Goal: Information Seeking & Learning: Learn about a topic

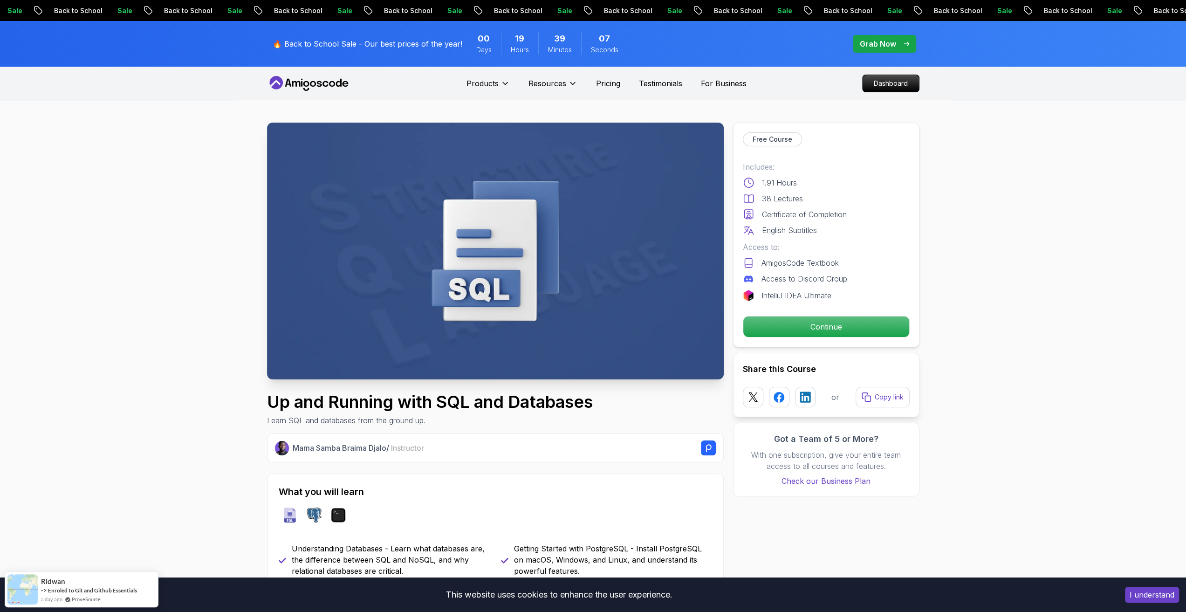
click at [528, 253] on img at bounding box center [495, 251] width 457 height 257
click at [825, 327] on p "Continue" at bounding box center [826, 327] width 158 height 20
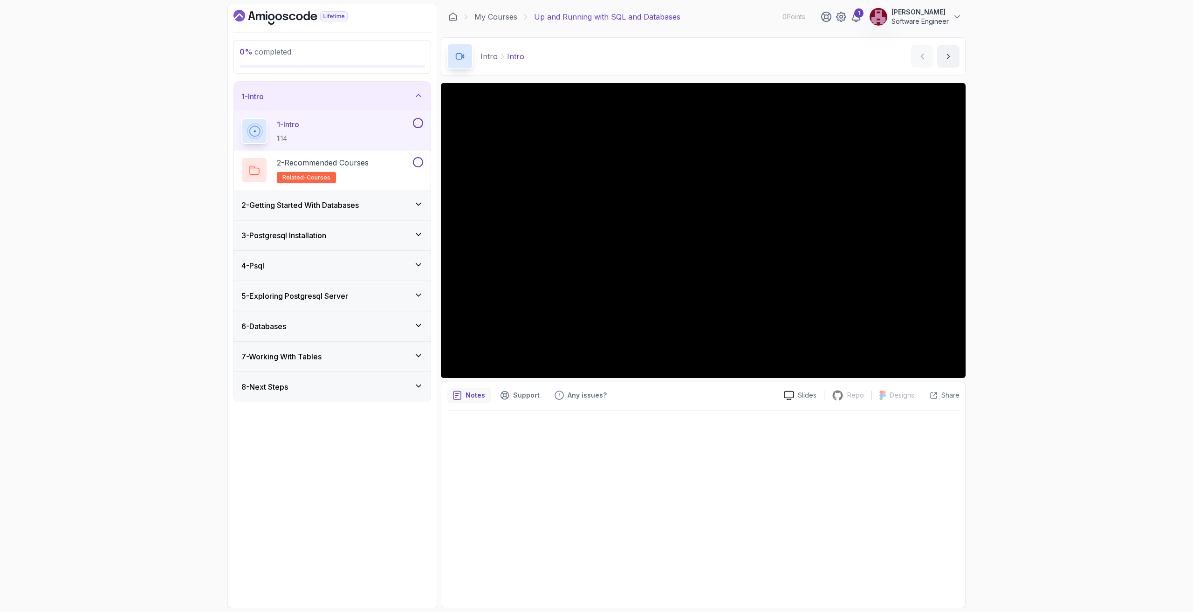
click at [421, 322] on icon at bounding box center [418, 325] width 9 height 9
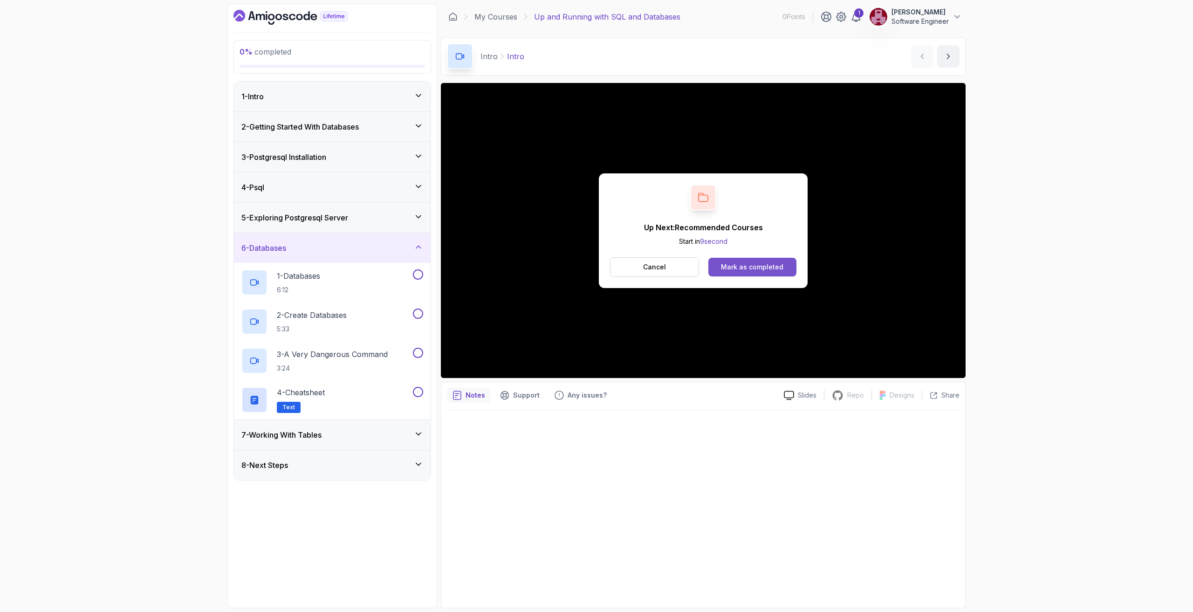
click at [760, 269] on div "Mark as completed" at bounding box center [752, 266] width 62 height 9
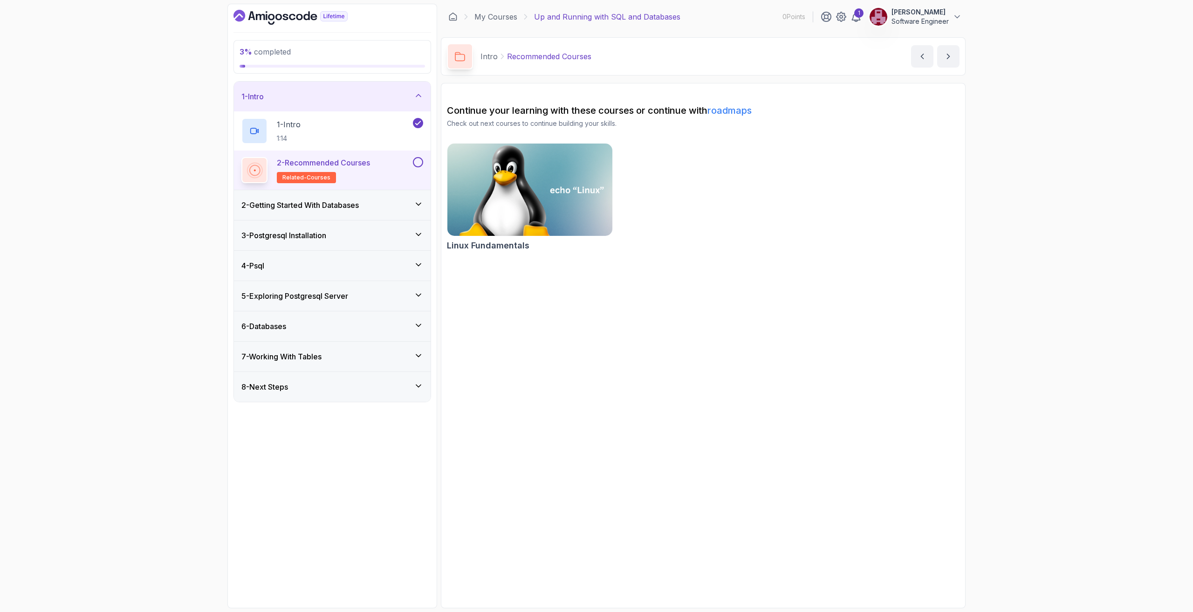
click at [563, 225] on img at bounding box center [529, 189] width 173 height 97
click at [368, 210] on div "2 - Getting Started With Databases" at bounding box center [332, 205] width 197 height 30
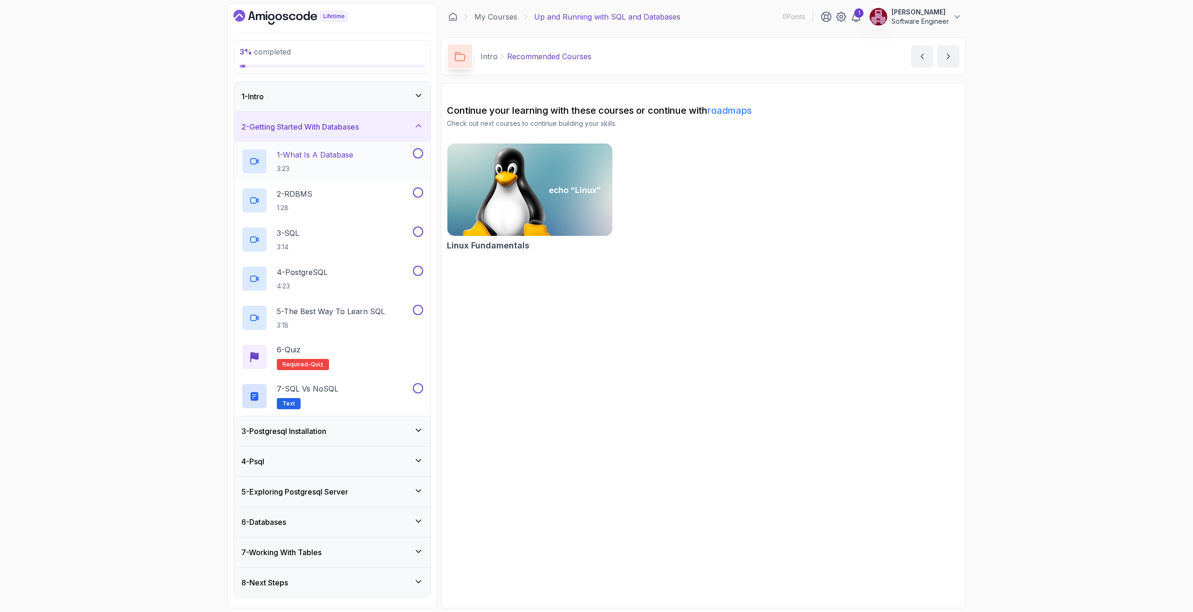
click at [352, 154] on p "1 - What Is A Database" at bounding box center [315, 154] width 76 height 11
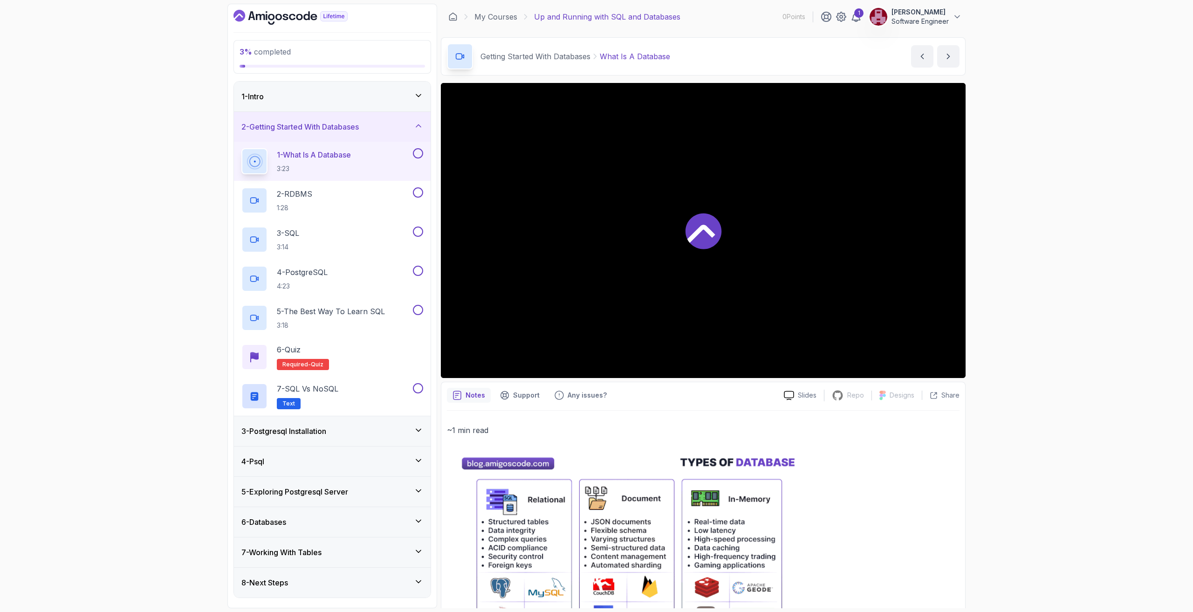
click at [693, 238] on icon at bounding box center [701, 234] width 28 height 18
click at [728, 381] on div "Slides Repo Repository not available Designs Design not available Share Notes S…" at bounding box center [703, 504] width 525 height 843
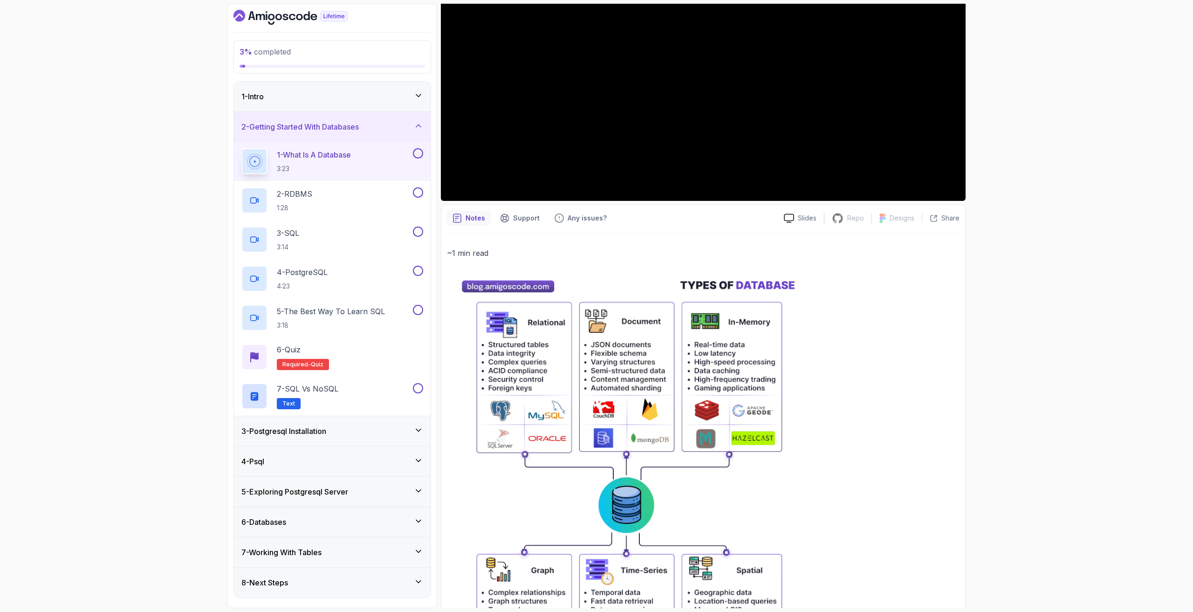
scroll to position [191, 0]
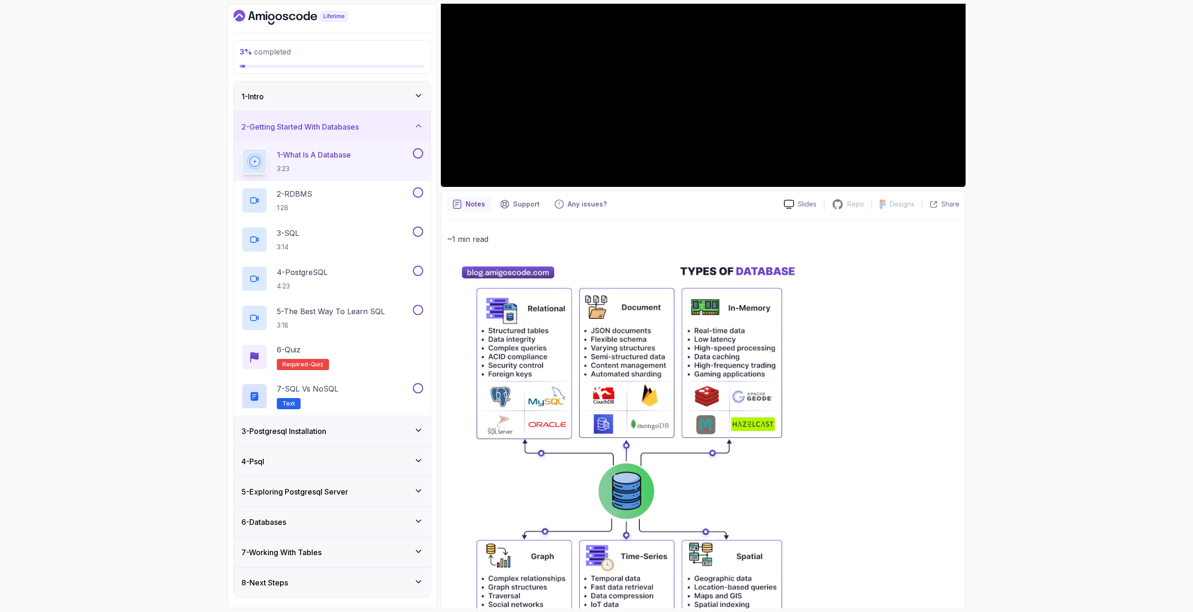
click at [819, 403] on div "~1 min read" at bounding box center [703, 474] width 513 height 483
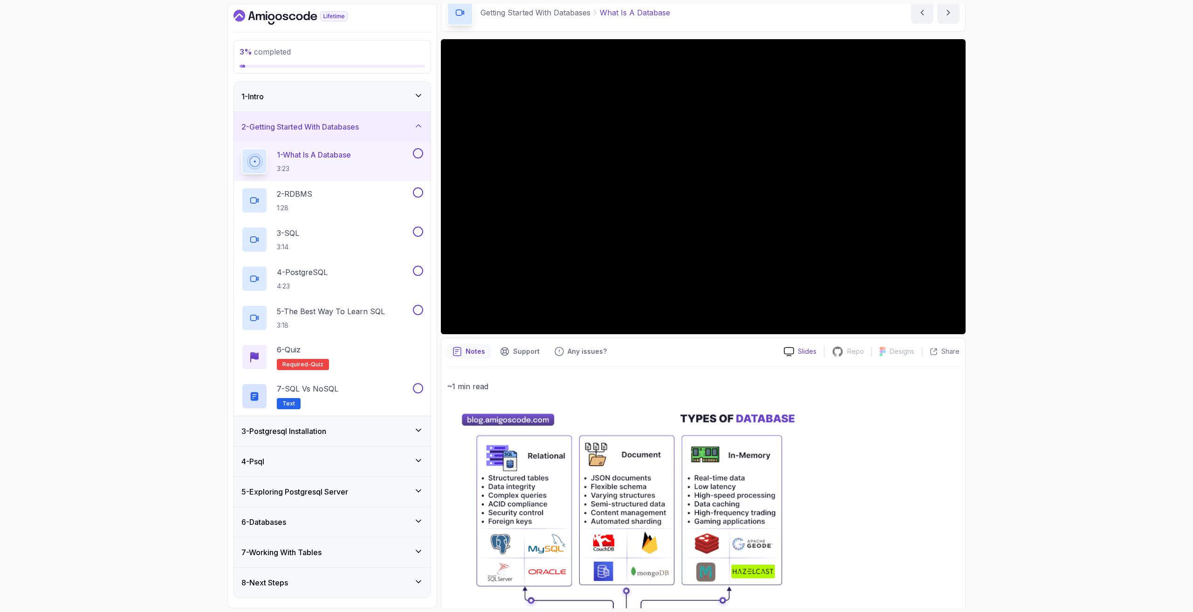
scroll to position [41, 0]
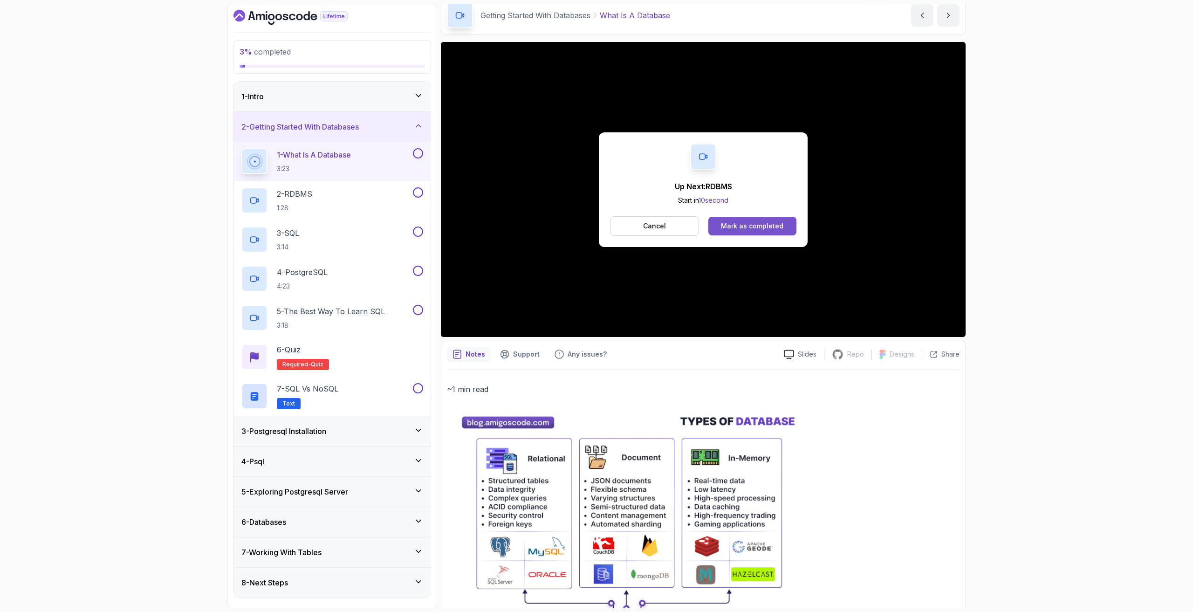
click at [764, 219] on button "Mark as completed" at bounding box center [752, 226] width 88 height 19
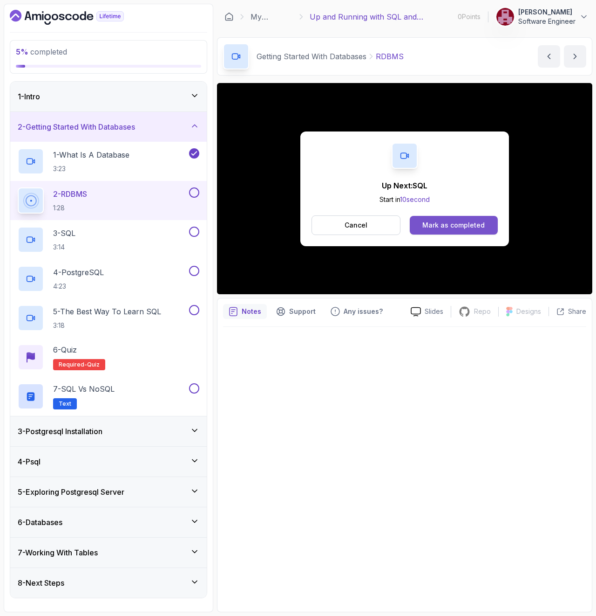
click at [434, 224] on div "Mark as completed" at bounding box center [454, 224] width 62 height 9
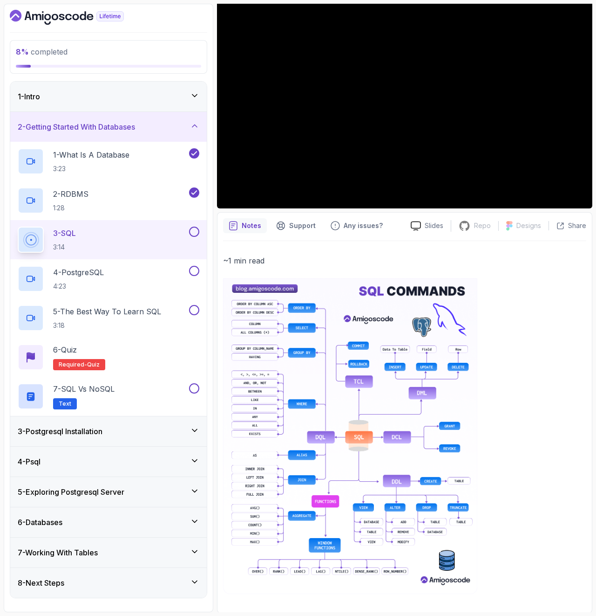
scroll to position [43, 0]
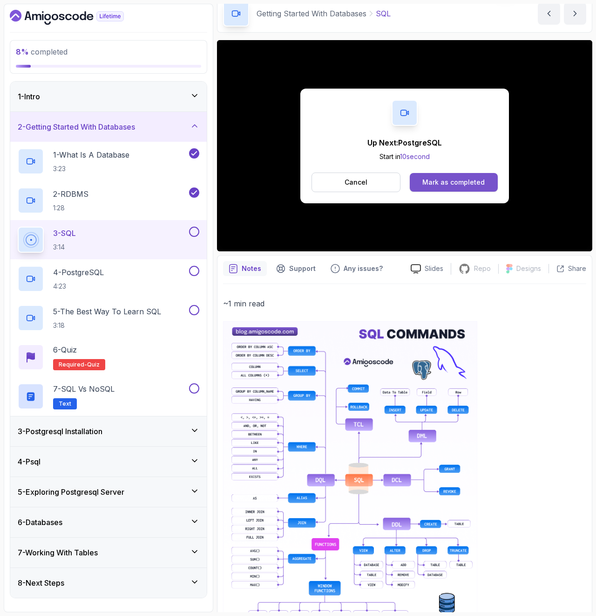
click at [456, 176] on button "Mark as completed" at bounding box center [454, 182] width 88 height 19
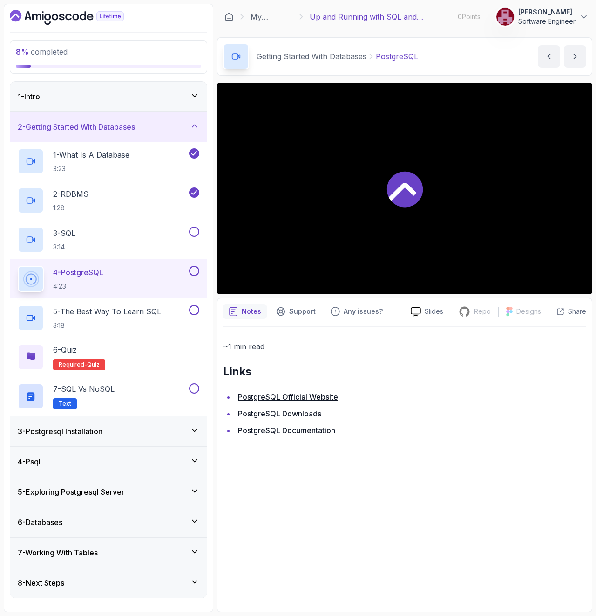
click at [195, 432] on icon at bounding box center [194, 429] width 9 height 9
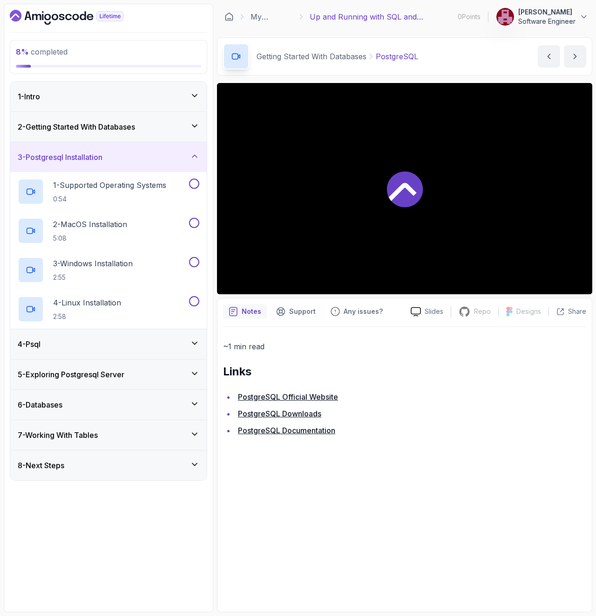
click at [196, 158] on icon at bounding box center [194, 155] width 9 height 9
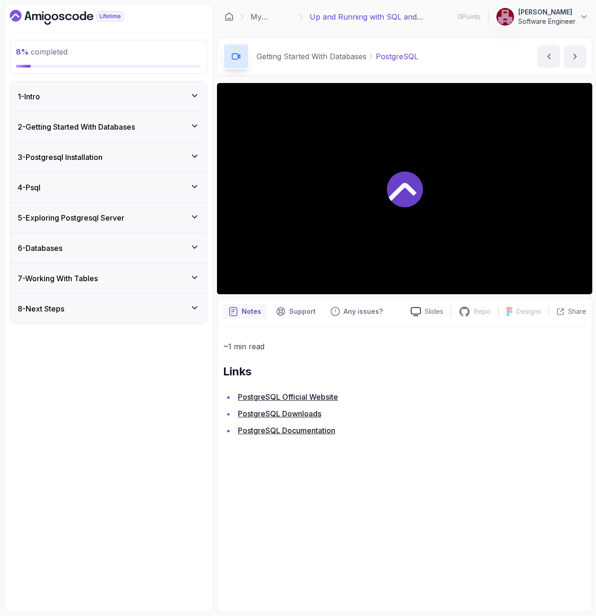
click at [195, 184] on icon at bounding box center [194, 186] width 9 height 9
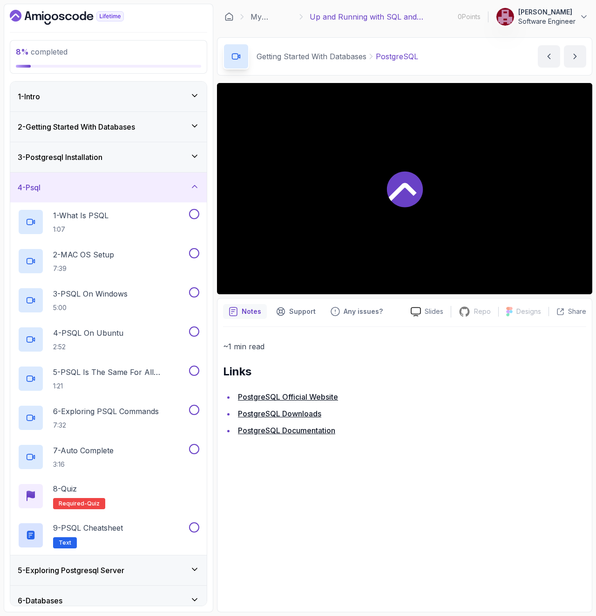
click at [195, 185] on icon at bounding box center [194, 186] width 9 height 9
